Goal: Information Seeking & Learning: Learn about a topic

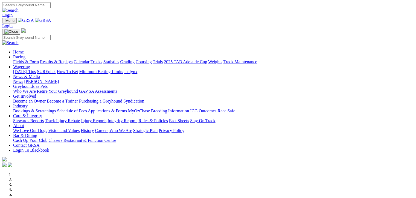
click at [16, 60] on link "Fields & Form" at bounding box center [26, 62] width 26 height 5
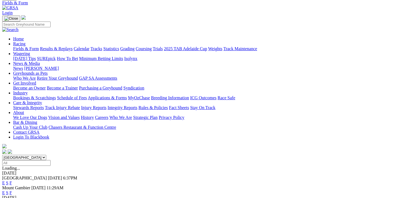
scroll to position [14, 0]
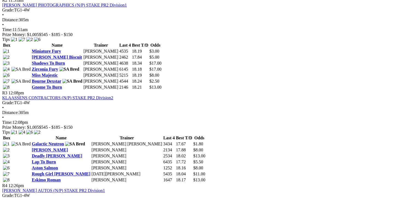
scroll to position [362, 0]
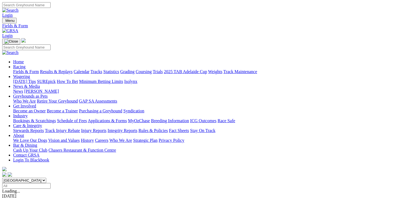
scroll to position [13, 0]
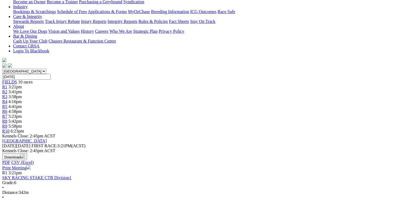
scroll to position [109, 0]
click at [71, 176] on link "SKY RACING STAKE CTB Division1" at bounding box center [36, 178] width 69 height 5
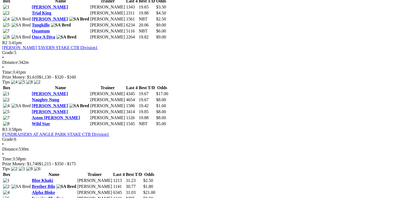
scroll to position [328, 0]
